Goal: Contribute content: Add original content to the website for others to see

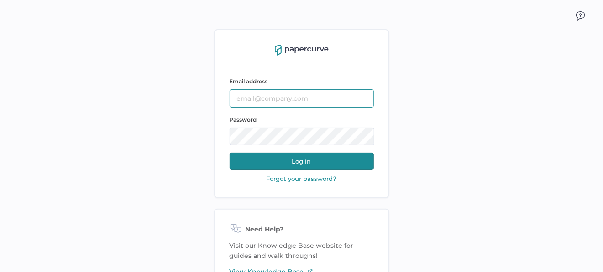
type input "sclement@saolrx.com"
click at [294, 159] on button "Log in" at bounding box center [301, 161] width 144 height 17
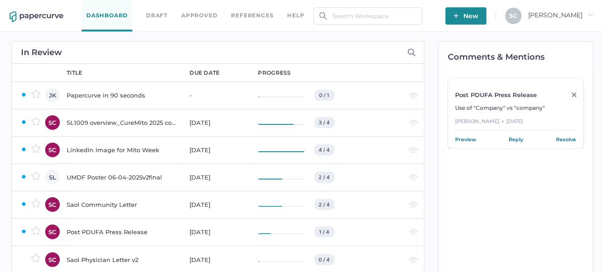
click at [94, 204] on div "Saol Community Letter" at bounding box center [123, 204] width 112 height 11
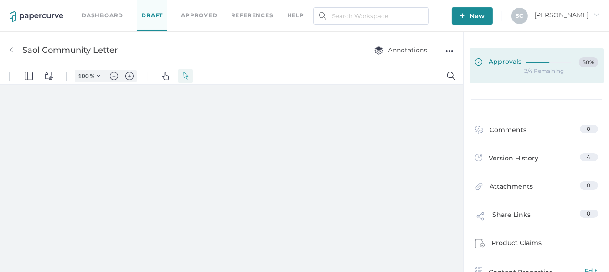
type input "86"
click at [364, 31] on icon at bounding box center [363, 30] width 1 height 1
